Goal: Find contact information: Find contact information

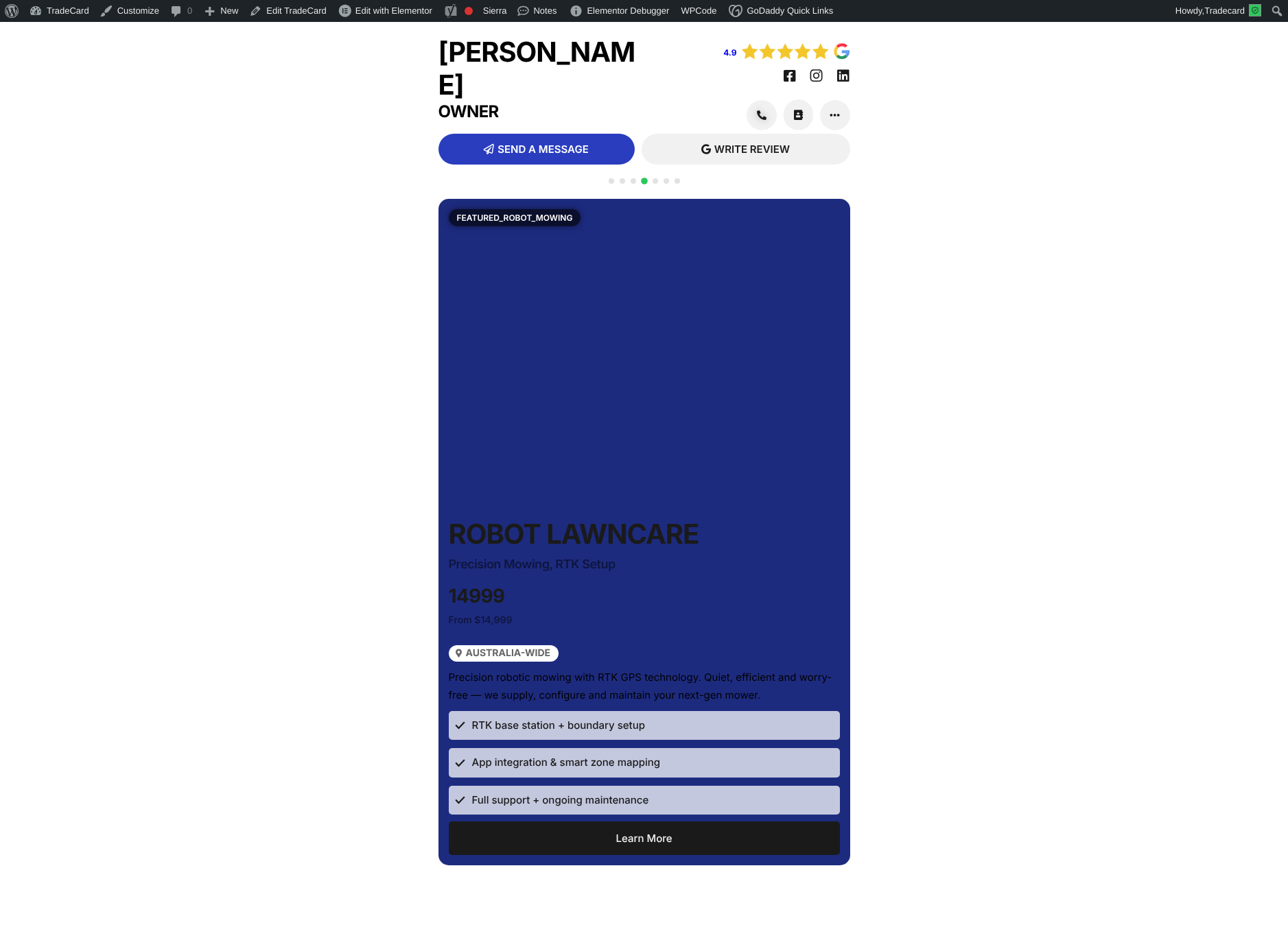
click at [612, 181] on span "Go to slide 1" at bounding box center [612, 181] width 6 height 6
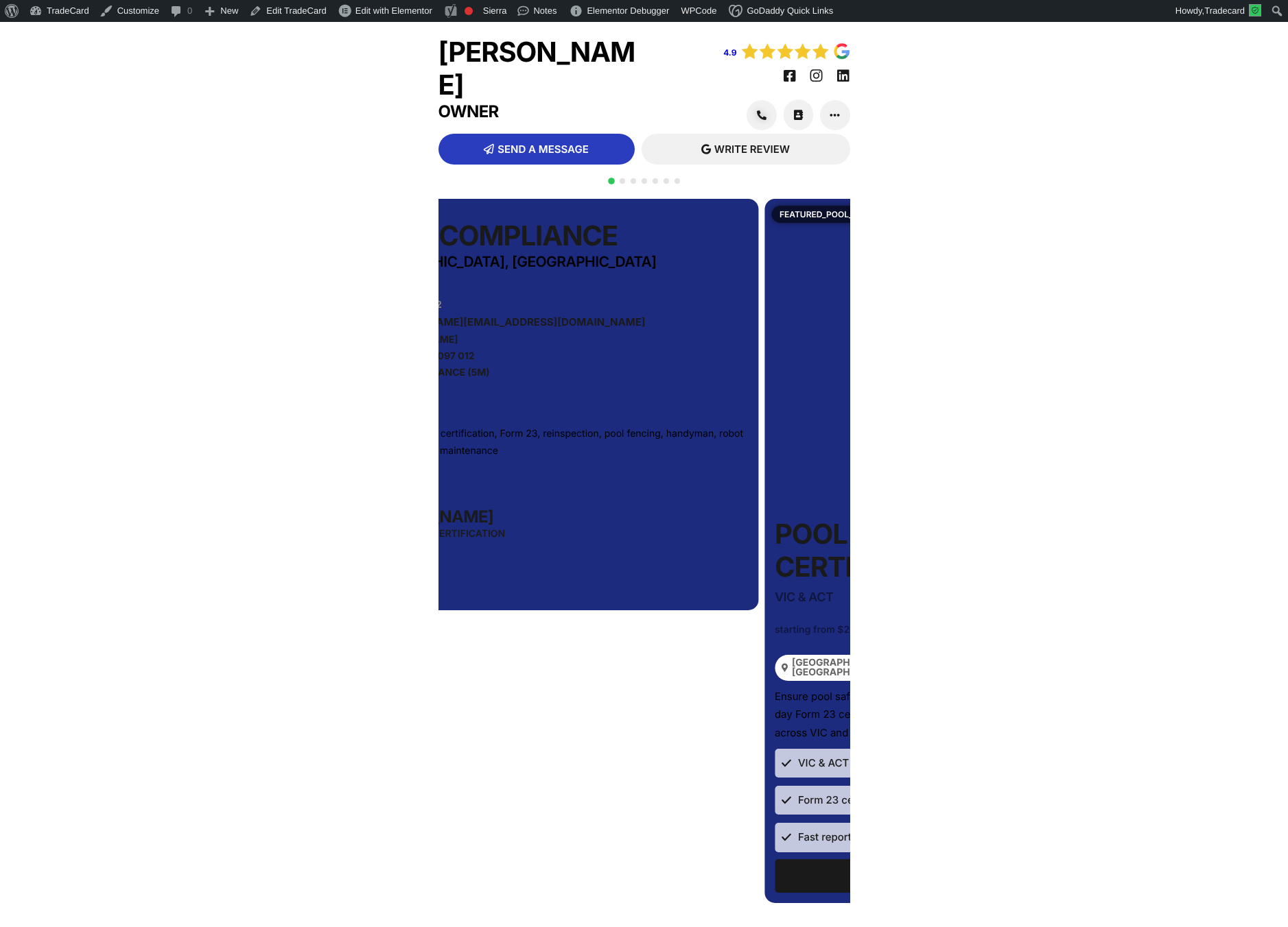
click at [501, 306] on link "0438 383 752" at bounding box center [553, 305] width 384 height 10
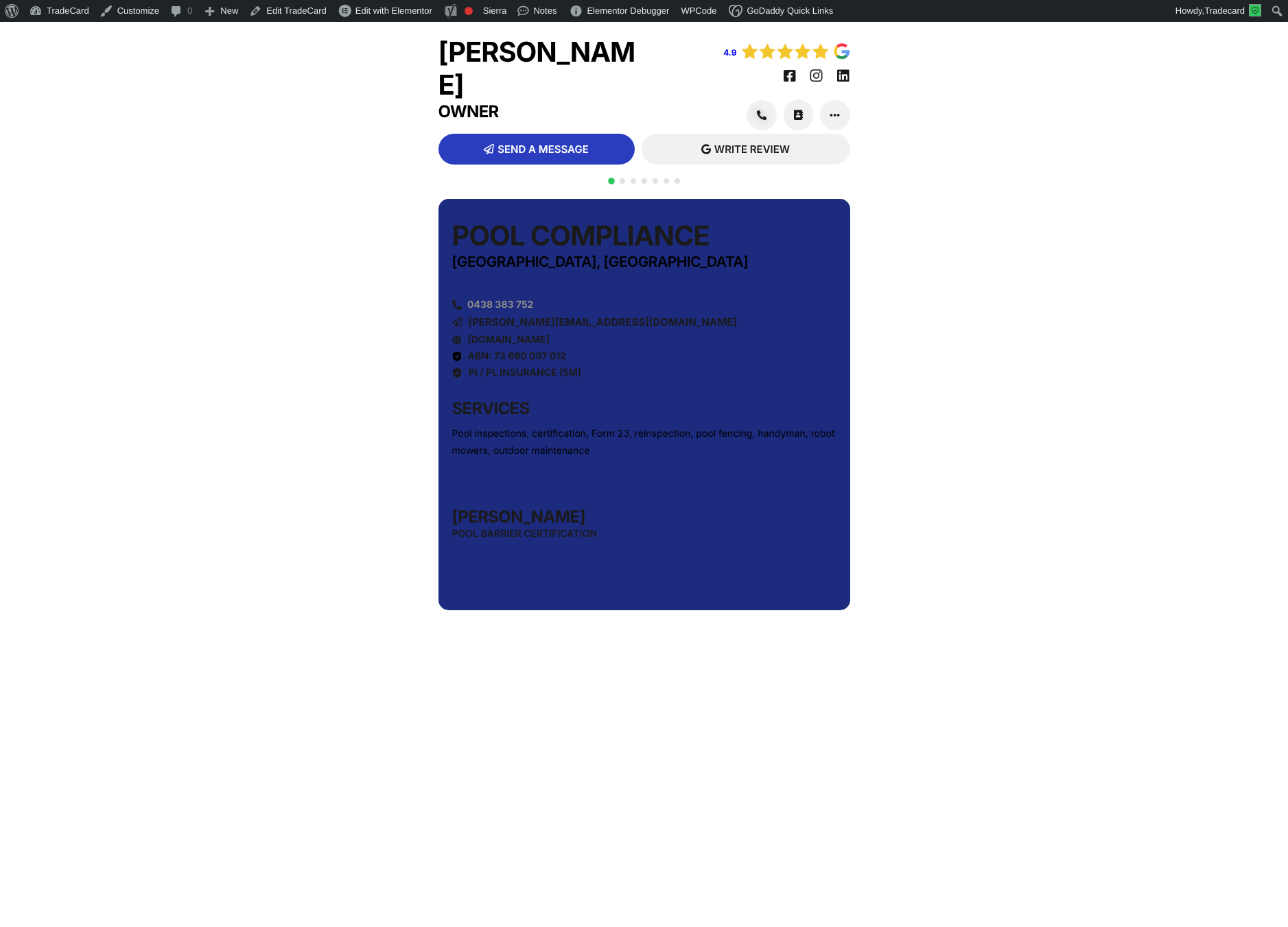
click at [493, 306] on span "0438 383 752" at bounding box center [498, 305] width 69 height 10
copy link "0438 383 752"
drag, startPoint x: 311, startPoint y: 58, endPoint x: 285, endPoint y: 46, distance: 28.6
click at [308, 57] on div "Tom Davidson Owner 4.9 SEND MESSAGE SMS" at bounding box center [644, 570] width 1288 height 1097
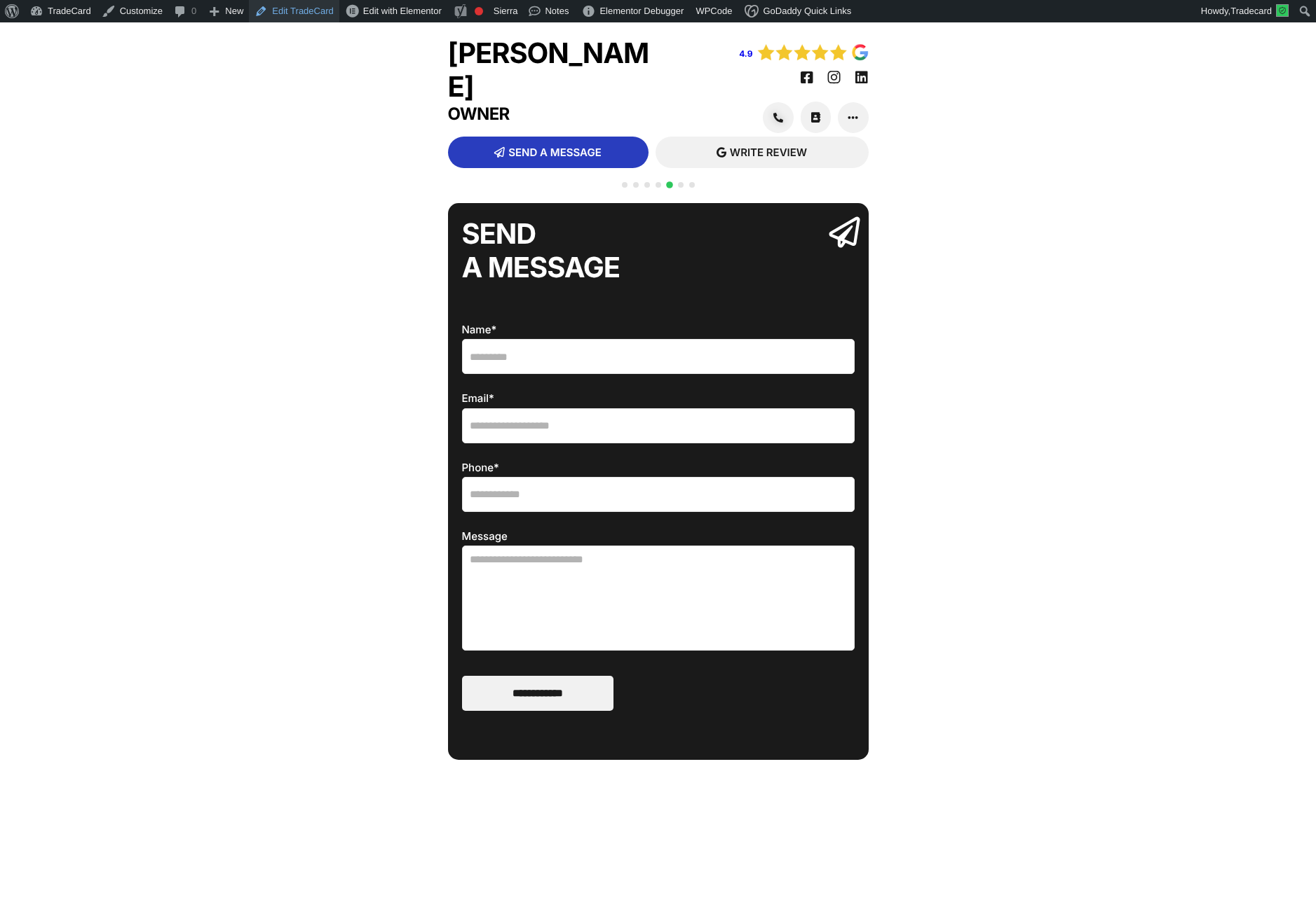
click at [317, 7] on link "Edit TradeCard" at bounding box center [294, 11] width 89 height 22
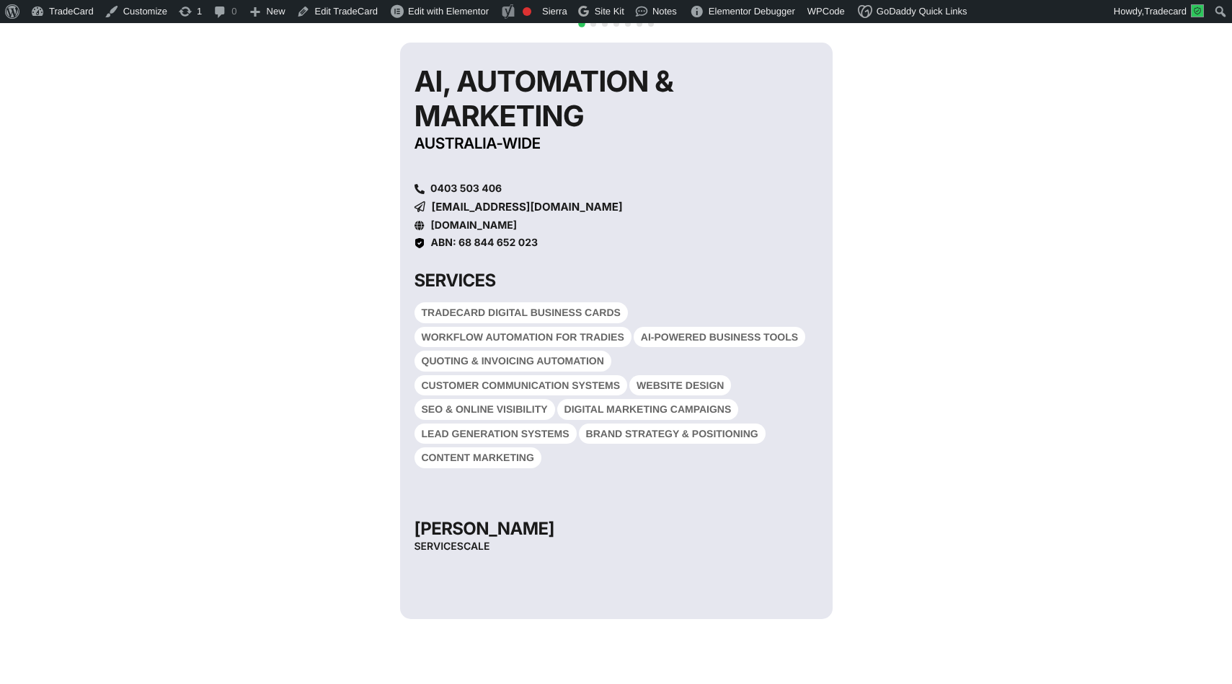
scroll to position [234, 0]
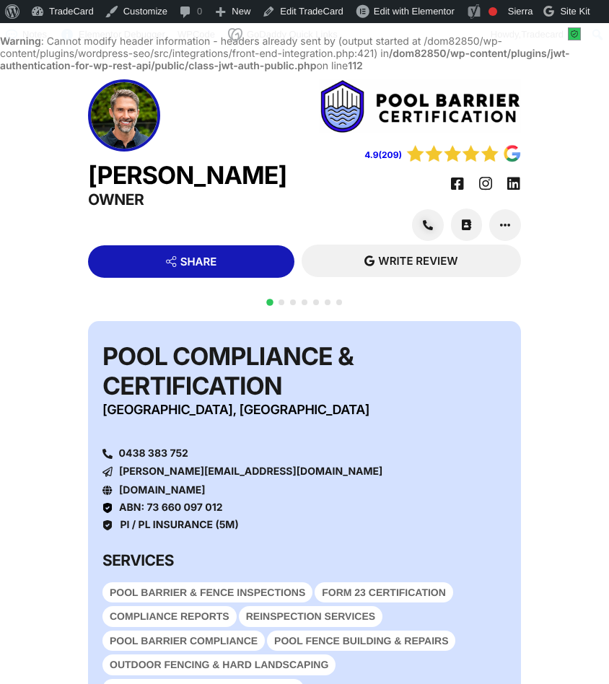
scroll to position [49, 0]
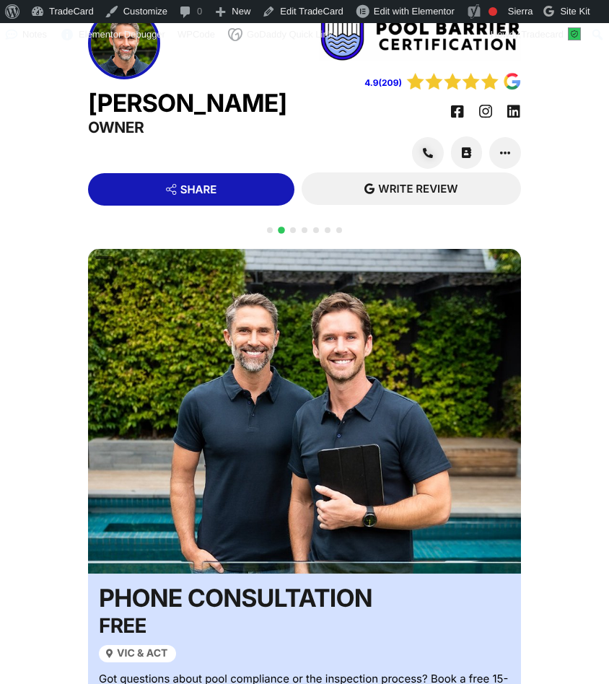
click at [202, 65] on div "Tom Davidson Owner" at bounding box center [196, 89] width 216 height 165
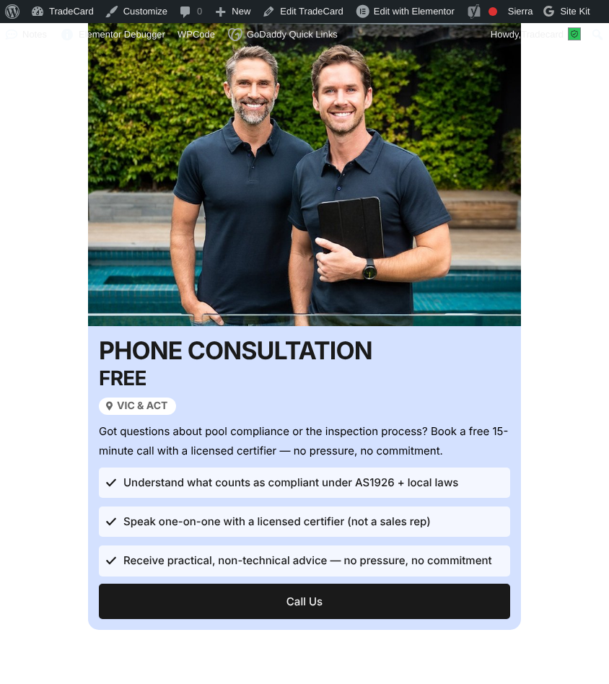
scroll to position [298, 0]
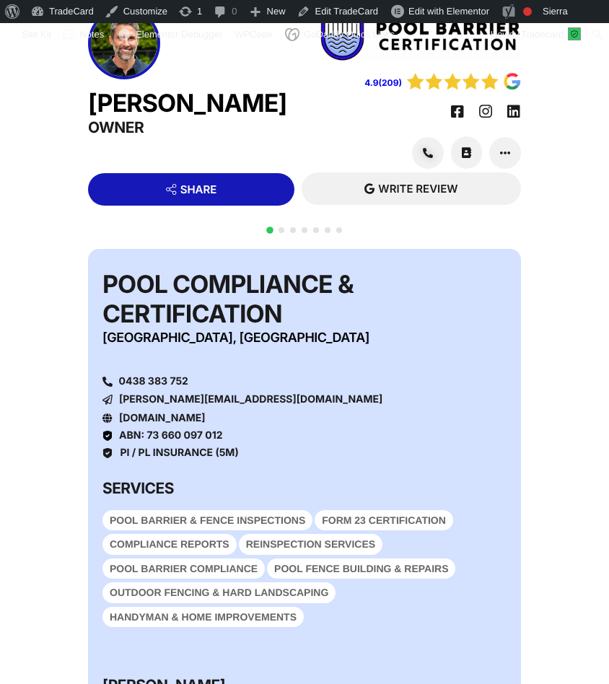
click at [281, 233] on span "Go to slide 2" at bounding box center [281, 230] width 6 height 6
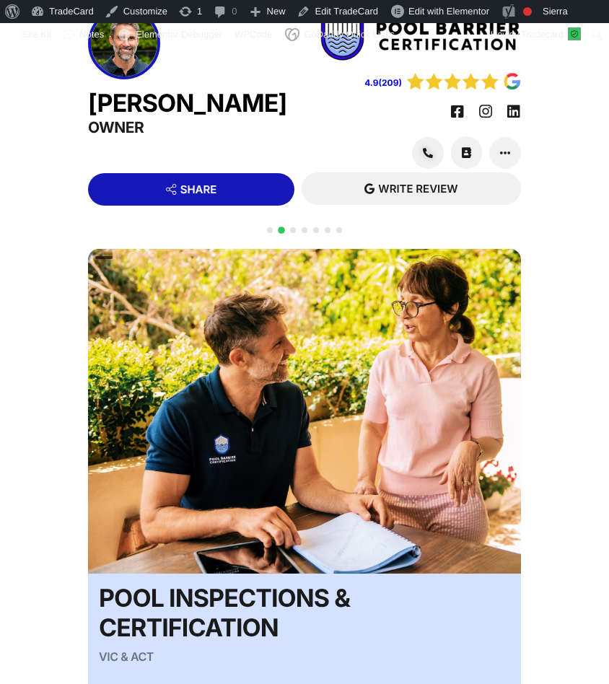
click at [293, 233] on span "Go to slide 3" at bounding box center [293, 230] width 6 height 6
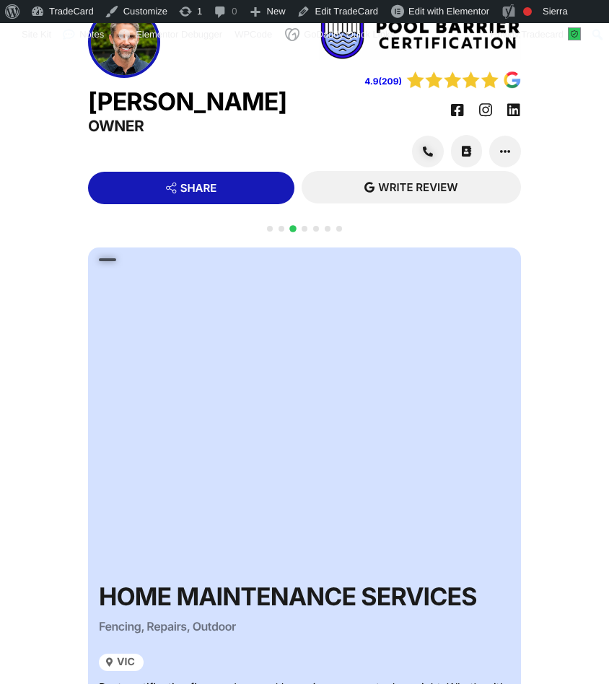
scroll to position [49, 0]
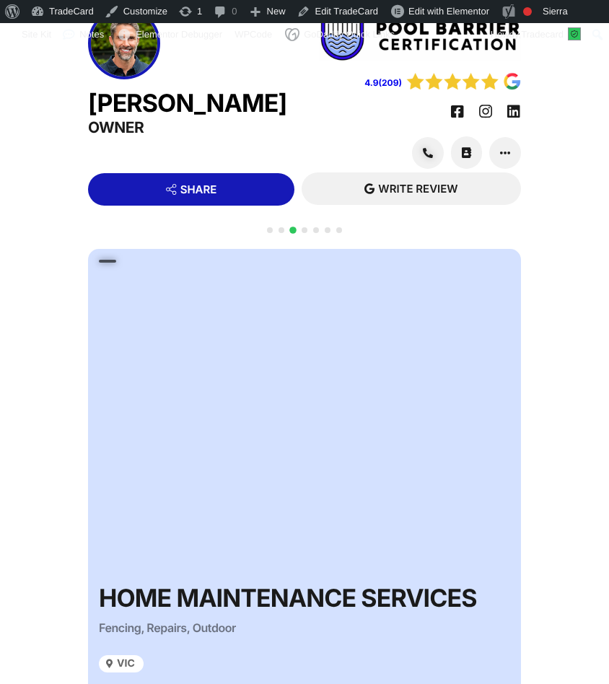
click at [304, 249] on div at bounding box center [304, 238] width 81 height 28
click at [305, 233] on span "Go to slide 4" at bounding box center [304, 230] width 6 height 6
